Goal: Task Accomplishment & Management: Use online tool/utility

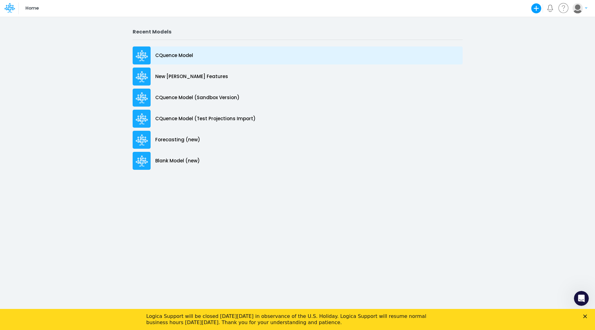
click at [185, 56] on p "CQuence Model" at bounding box center [174, 55] width 38 height 7
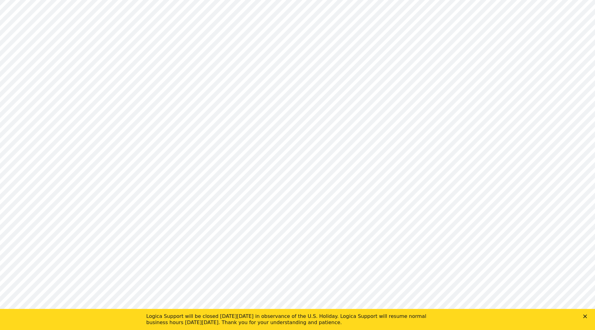
type input "Consolidated All by Month"
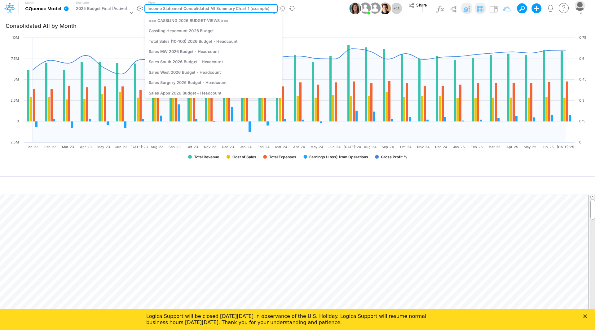
click at [236, 8] on div "Income Statement Consolidated All Summary Chart 1 (example)" at bounding box center [208, 9] width 122 height 7
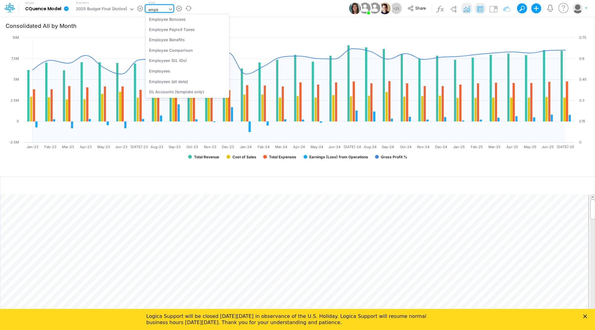
scroll to position [13, 0]
type input "employee"
click at [189, 63] on div "Employee Benefits" at bounding box center [188, 62] width 84 height 10
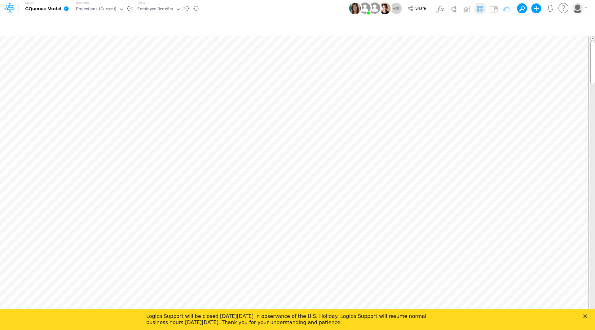
scroll to position [3, 0]
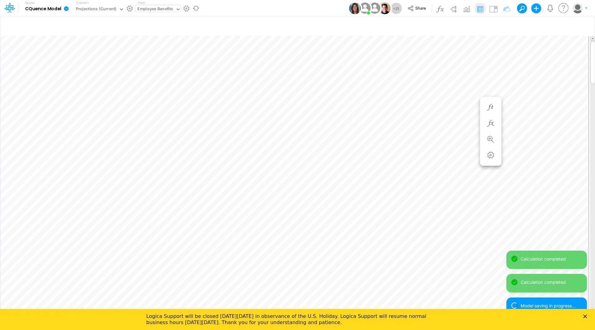
scroll to position [3, 0]
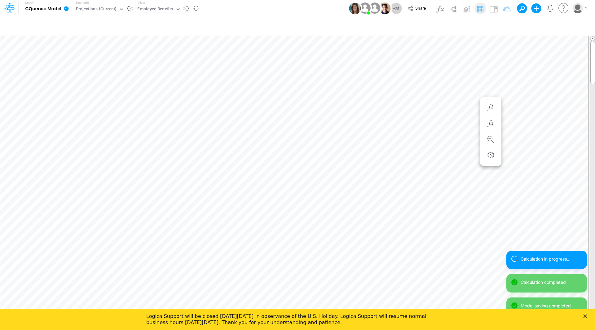
scroll to position [3, 0]
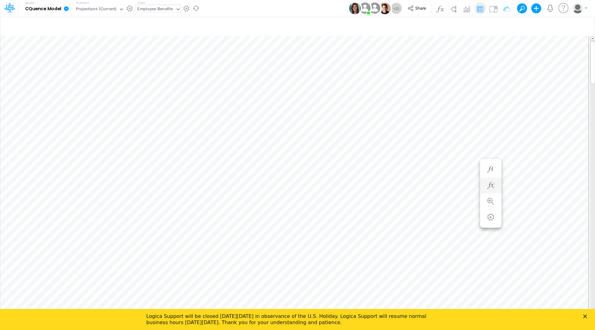
scroll to position [3, 0]
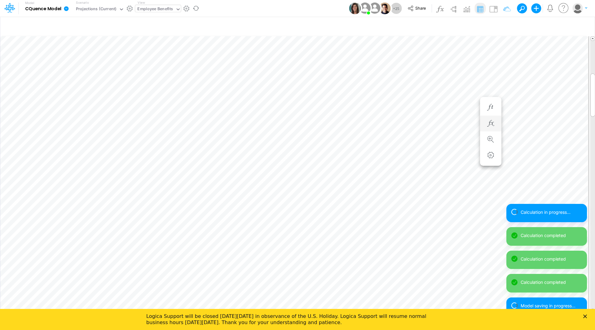
scroll to position [3, 0]
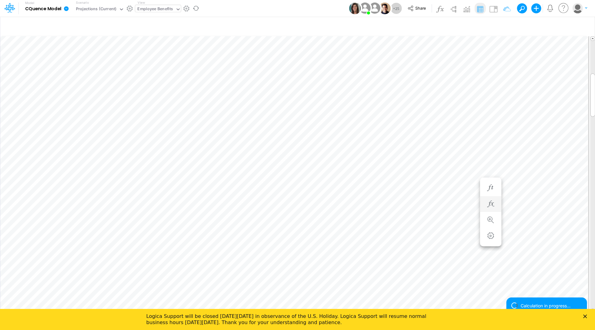
scroll to position [3, 0]
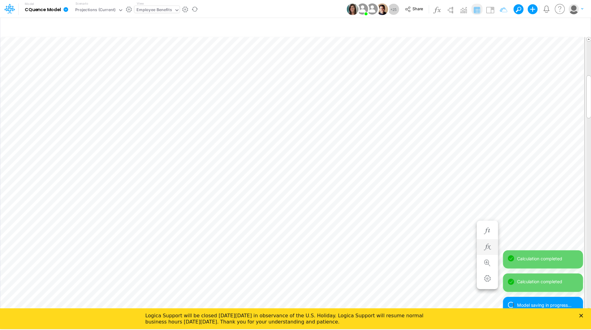
scroll to position [3, 0]
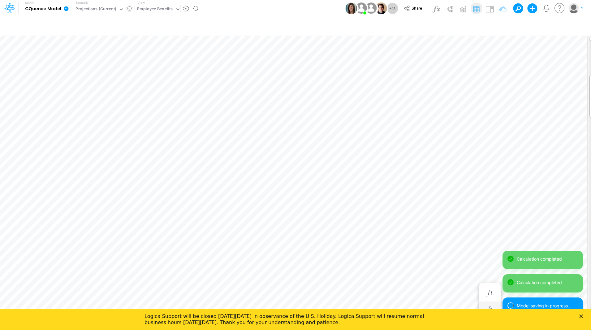
scroll to position [3, 0]
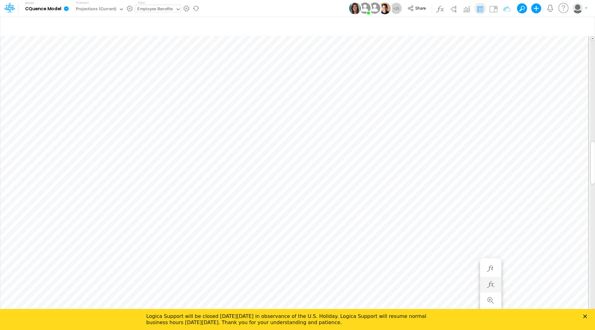
scroll to position [3, 0]
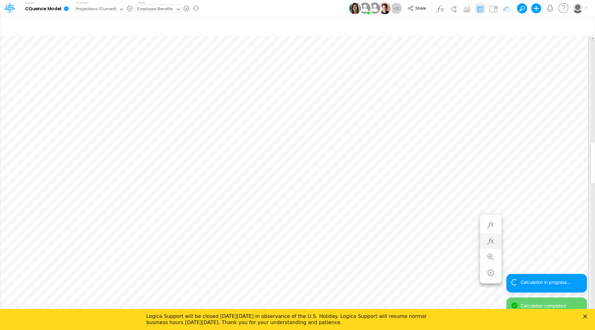
scroll to position [3, 0]
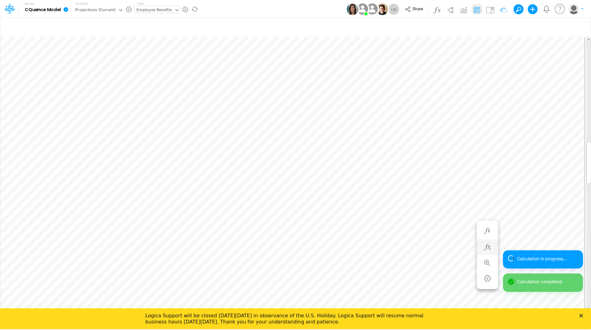
scroll to position [3, 0]
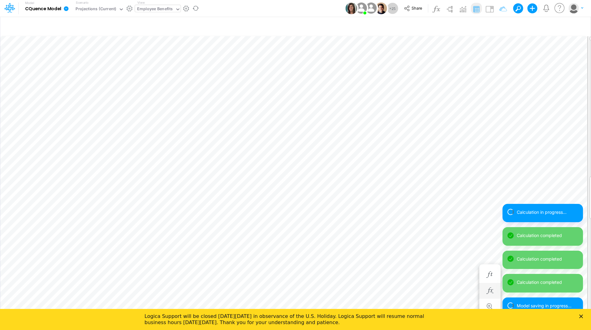
scroll to position [3, 0]
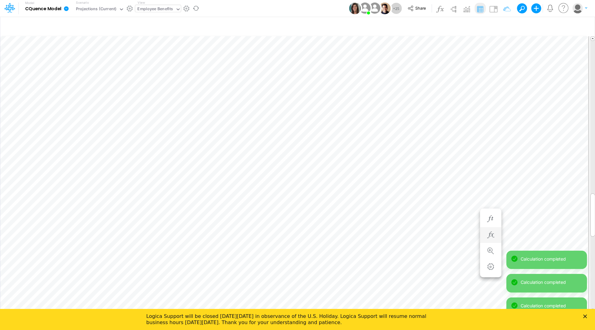
scroll to position [3, 0]
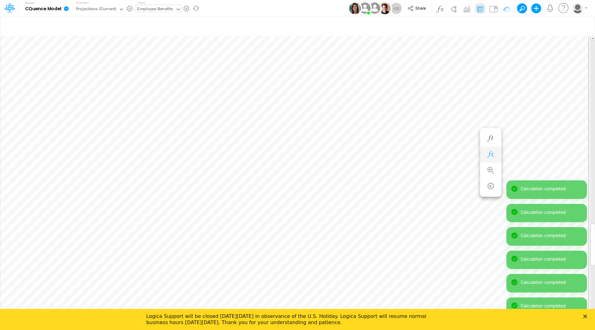
scroll to position [3, 0]
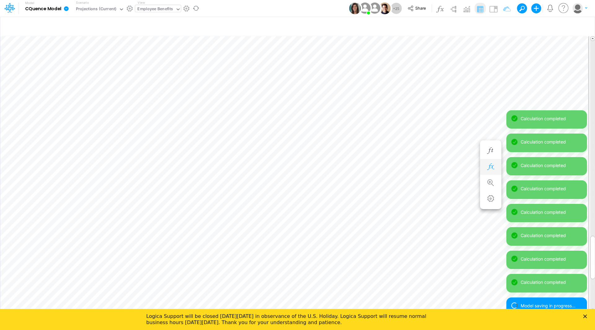
scroll to position [3, 0]
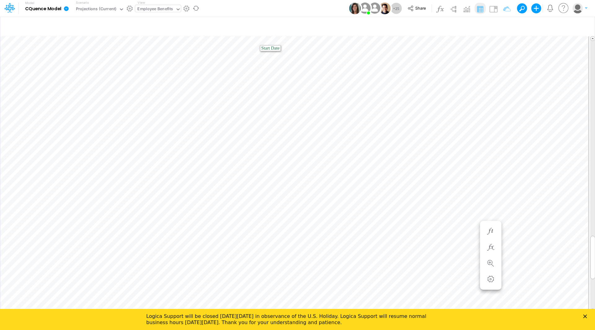
click at [164, 6] on div "Employee Benefits" at bounding box center [155, 9] width 36 height 7
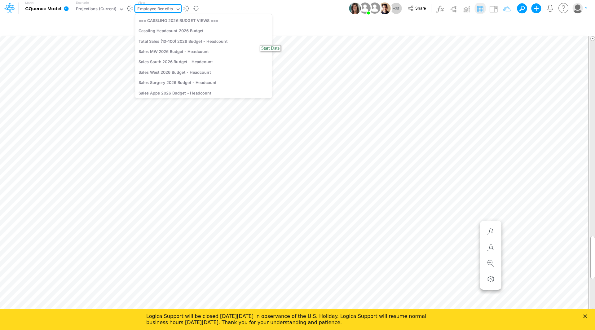
scroll to position [1245, 0]
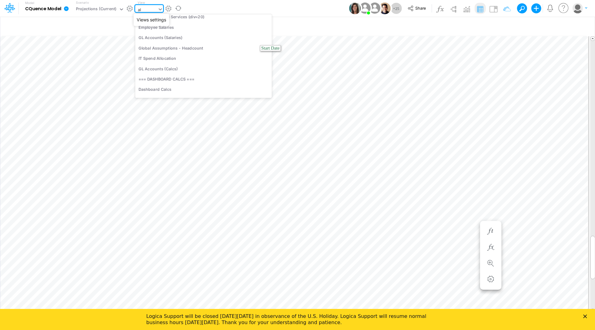
type input "all"
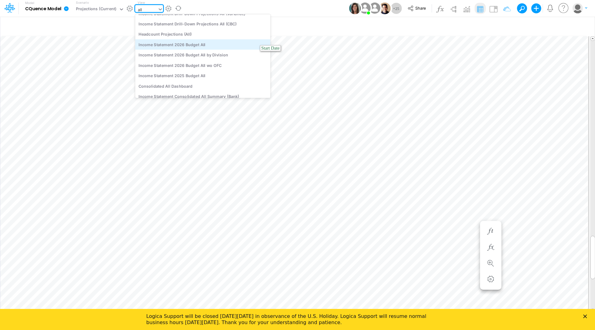
scroll to position [0, 0]
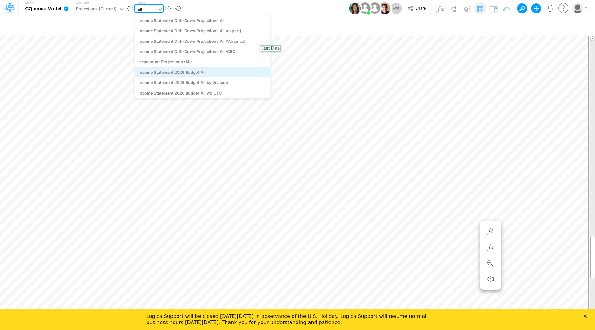
click at [202, 72] on div "Income Statement 2026 Budget All" at bounding box center [202, 72] width 135 height 10
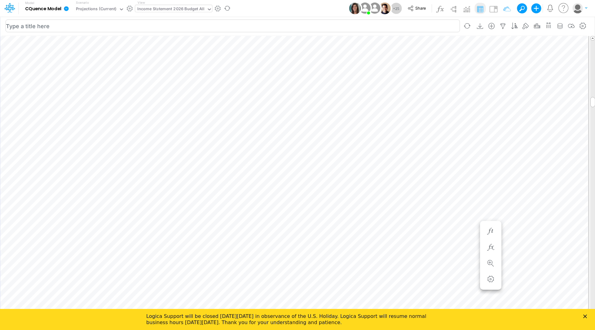
scroll to position [3, 0]
click at [584, 315] on polygon "Close" at bounding box center [585, 316] width 4 height 4
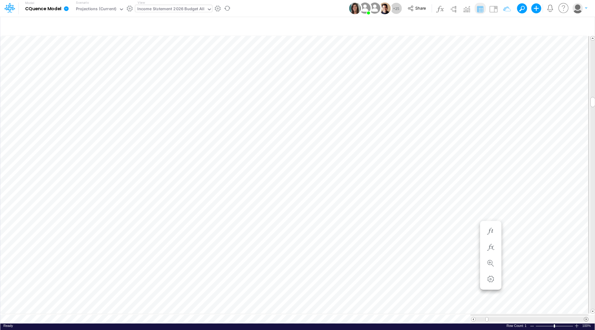
click at [586, 317] on span at bounding box center [586, 319] width 4 height 4
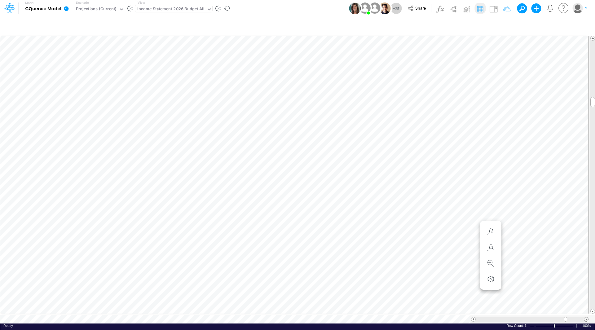
click at [586, 317] on span at bounding box center [586, 319] width 4 height 4
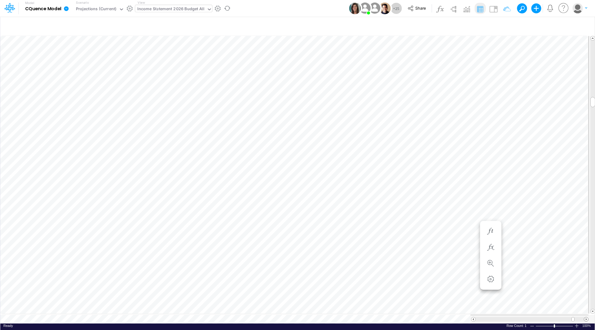
click at [586, 317] on span at bounding box center [586, 319] width 4 height 4
click at [182, 7] on div "Income Statement 2026 Budget All" at bounding box center [170, 9] width 67 height 7
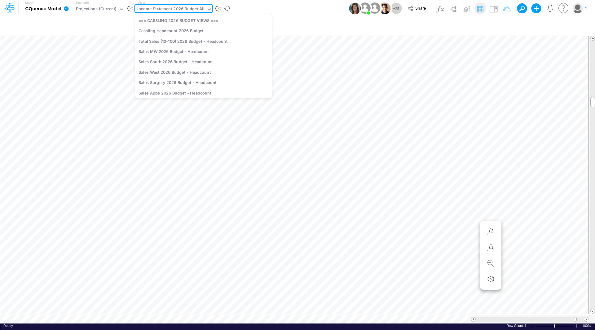
scroll to position [843, 0]
